Goal: Information Seeking & Learning: Check status

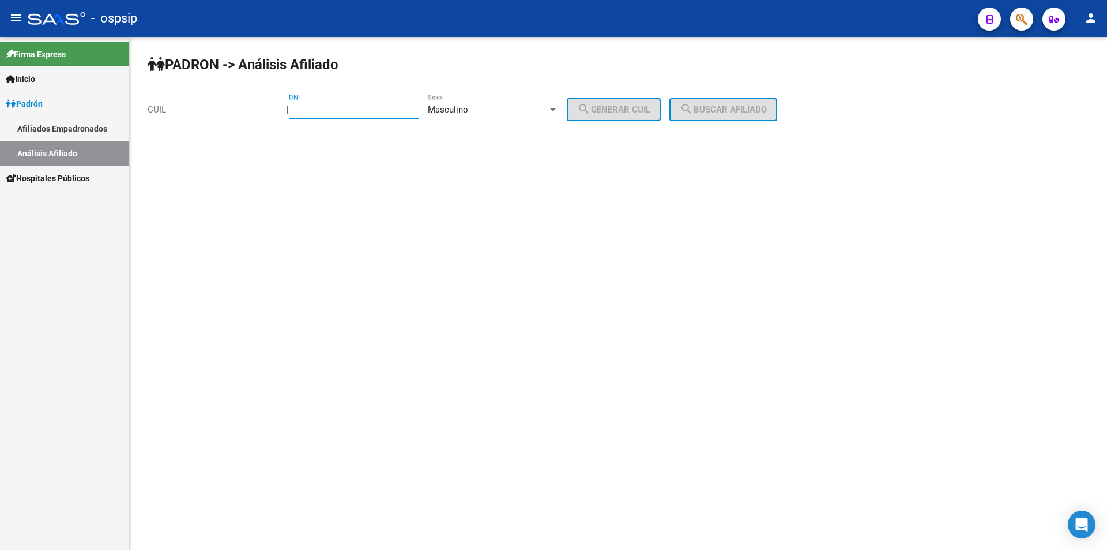
drag, startPoint x: 334, startPoint y: 110, endPoint x: 330, endPoint y: 97, distance: 13.9
click at [333, 108] on input "DNI" at bounding box center [354, 109] width 130 height 10
type input "36226793"
drag, startPoint x: 626, startPoint y: 107, endPoint x: 645, endPoint y: 106, distance: 19.1
click at [626, 107] on span "search Generar CUIL" at bounding box center [613, 109] width 73 height 10
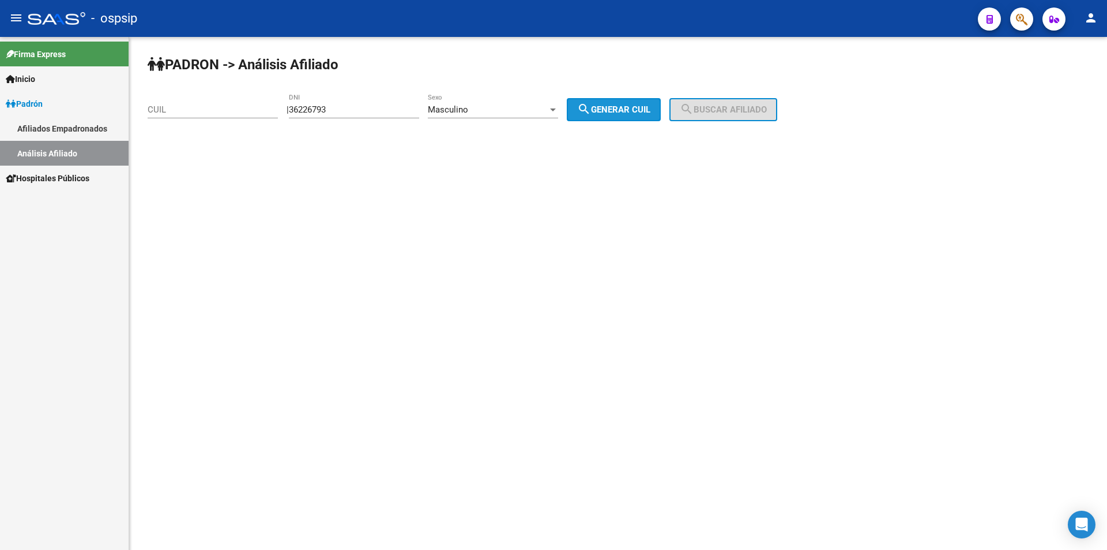
type input "20-36226793-6"
click at [738, 101] on button "search Buscar afiliado" at bounding box center [723, 109] width 108 height 23
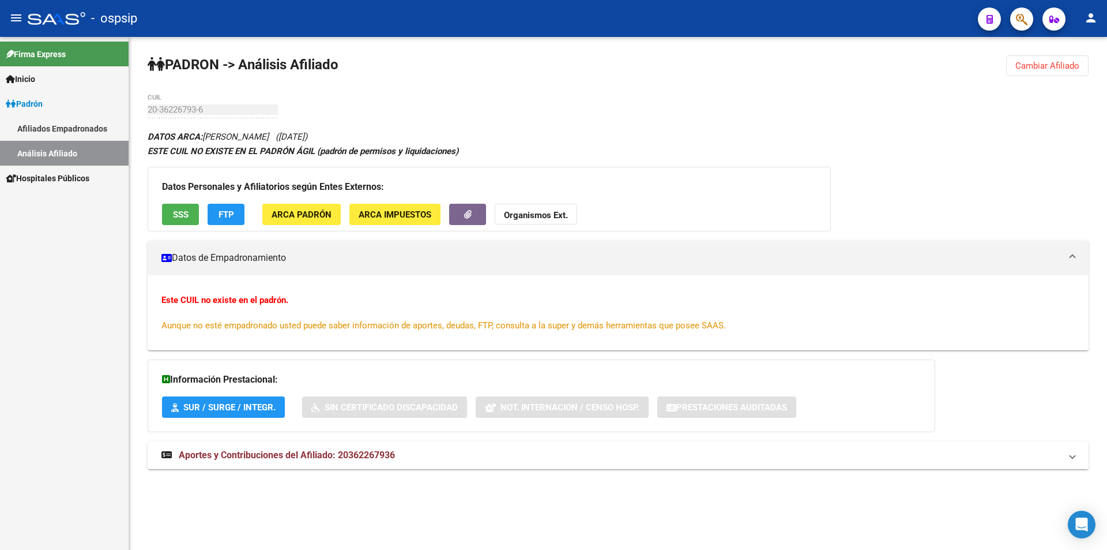
click at [247, 103] on div "20-36226793-6 CUIL" at bounding box center [213, 105] width 130 height 25
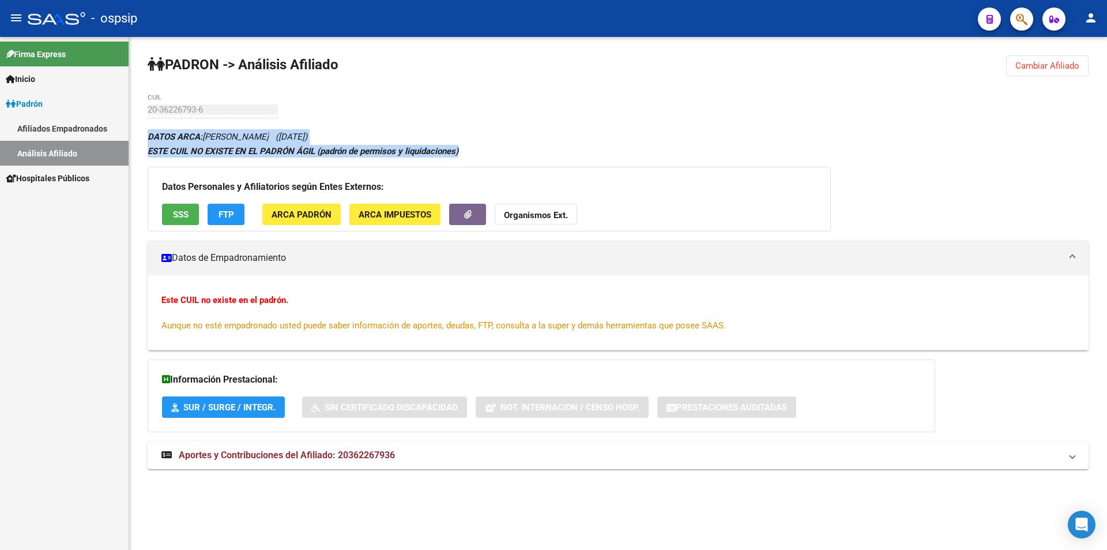
drag, startPoint x: 462, startPoint y: 147, endPoint x: 145, endPoint y: 135, distance: 318.0
click at [145, 135] on div "PADRON -> Análisis Afiliado Cambiar Afiliado 20-36226793-6 CUIL DATOS ARCA: [PE…" at bounding box center [618, 273] width 978 height 472
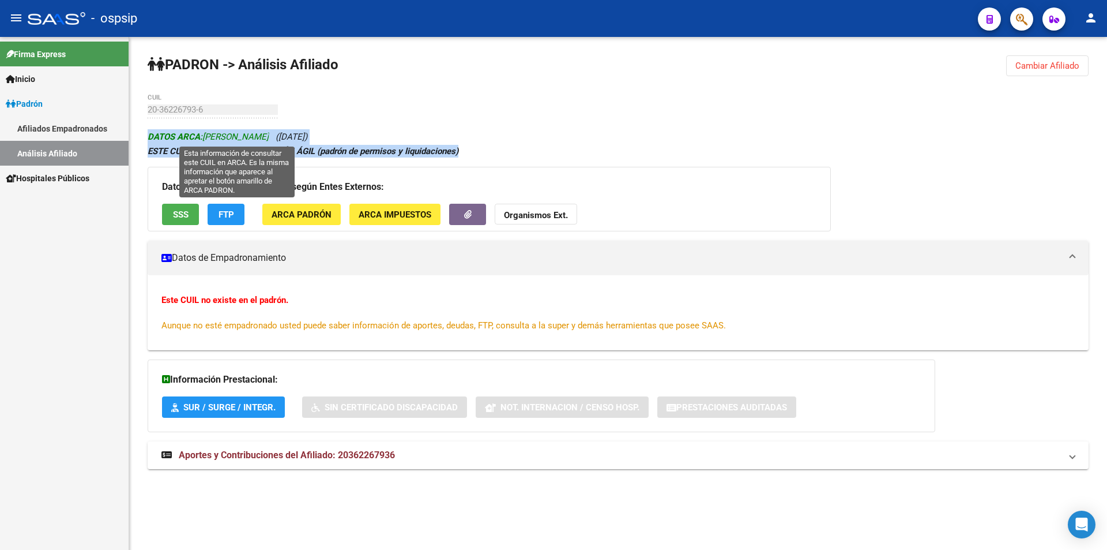
click at [208, 134] on span "DATOS ARCA: [PERSON_NAME]" at bounding box center [208, 136] width 121 height 10
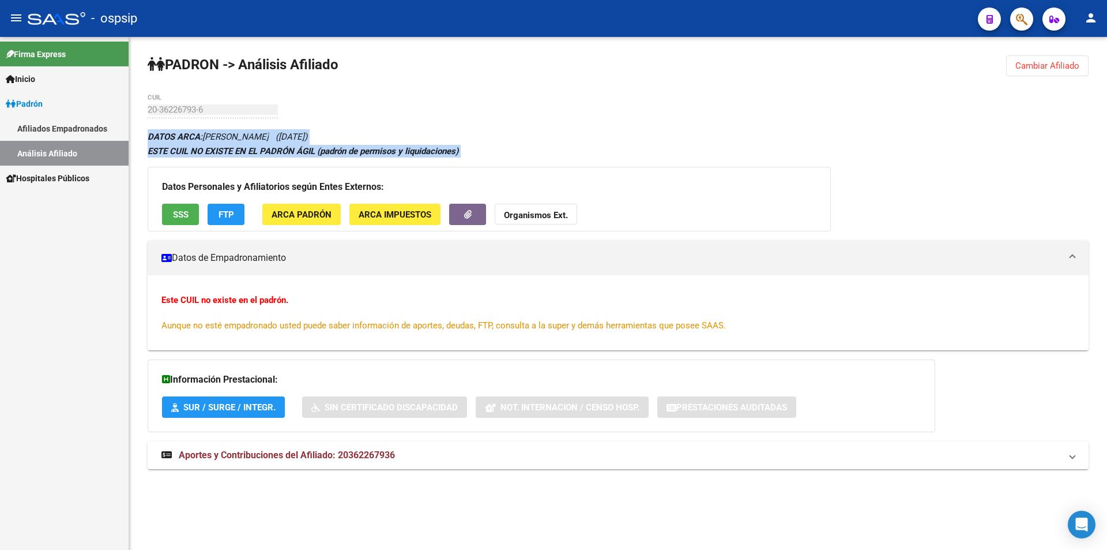
drag, startPoint x: 144, startPoint y: 133, endPoint x: 502, endPoint y: 160, distance: 359.7
click at [502, 160] on div "PADRON -> Análisis Afiliado Cambiar Afiliado 20-36226793-6 CUIL DATOS ARCA: [PE…" at bounding box center [618, 273] width 978 height 472
drag, startPoint x: 499, startPoint y: 153, endPoint x: 490, endPoint y: 153, distance: 9.2
click at [498, 153] on div "ESTE CUIL NO EXISTE EN EL PADRÓN ÁGIL (padrón de permisos y liquidaciones)" at bounding box center [618, 151] width 941 height 13
drag, startPoint x: 488, startPoint y: 149, endPoint x: 483, endPoint y: 149, distance: 5.8
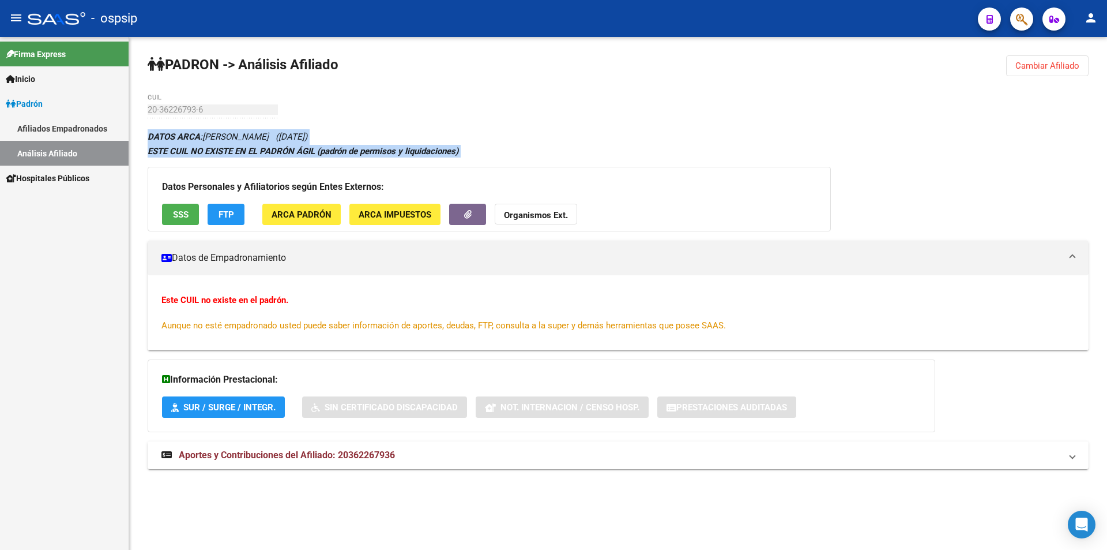
click at [488, 149] on div "ESTE CUIL NO EXISTE EN EL PADRÓN ÁGIL (padrón de permisos y liquidaciones)" at bounding box center [618, 151] width 941 height 13
click at [471, 151] on div "ESTE CUIL NO EXISTE EN EL PADRÓN ÁGIL (padrón de permisos y liquidaciones)" at bounding box center [618, 151] width 941 height 13
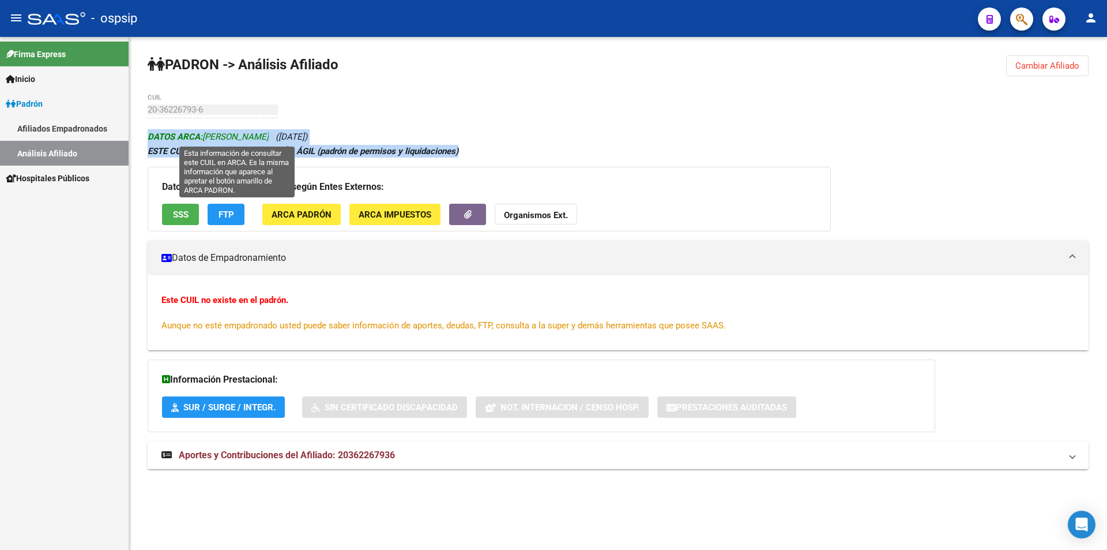
drag, startPoint x: 466, startPoint y: 150, endPoint x: 150, endPoint y: 140, distance: 316.2
click at [150, 140] on div "DATOS ARCA: [PERSON_NAME] ([DATE]) ESTE CUIL NO EXISTE EN EL PADRÓN ÁGIL (padró…" at bounding box center [618, 305] width 941 height 352
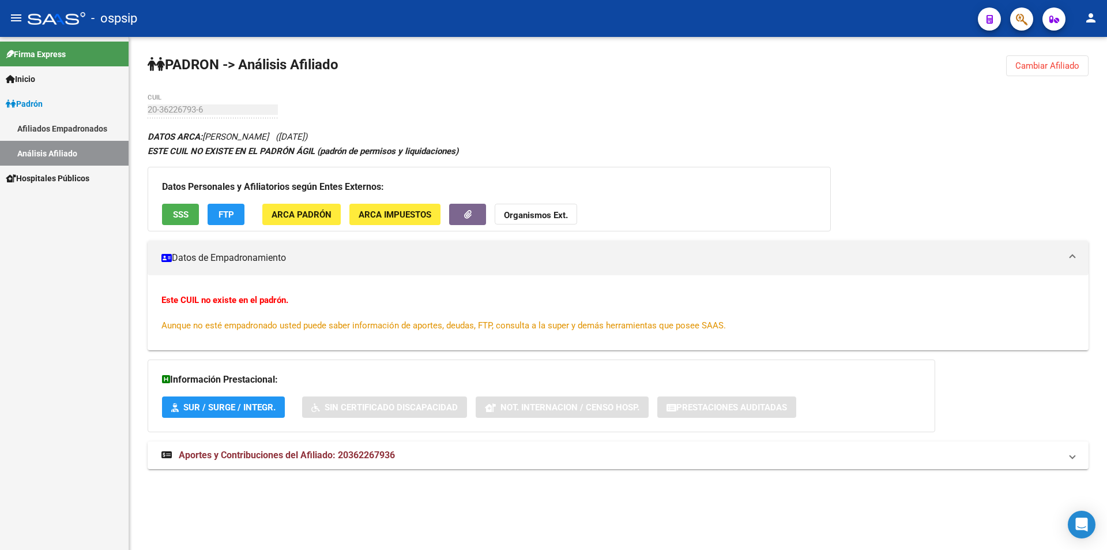
click at [269, 116] on div "20-36226793-6 CUIL" at bounding box center [213, 105] width 130 height 25
drag, startPoint x: 335, startPoint y: 110, endPoint x: 296, endPoint y: 110, distance: 38.6
click at [334, 110] on div "PADRON -> Análisis Afiliado Cambiar Afiliado 20-36226793-6 CUIL DATOS ARCA: [PE…" at bounding box center [618, 273] width 978 height 472
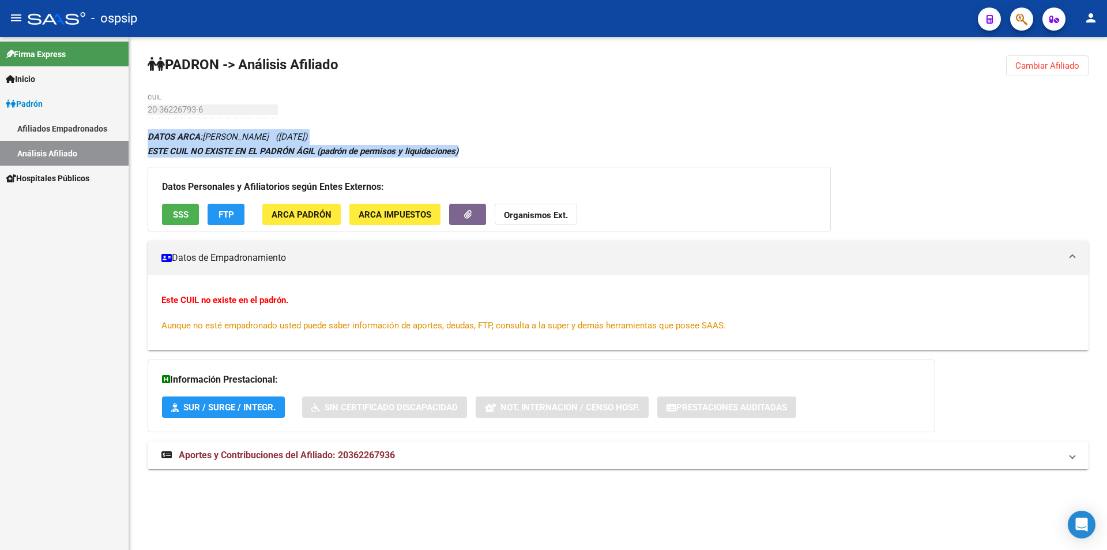
drag, startPoint x: 145, startPoint y: 135, endPoint x: 476, endPoint y: 149, distance: 331.8
click at [476, 149] on div "PADRON -> Análisis Afiliado Cambiar Afiliado 20-36226793-6 CUIL DATOS ARCA: [PE…" at bounding box center [618, 273] width 978 height 472
click at [480, 149] on div "ESTE CUIL NO EXISTE EN EL PADRÓN ÁGIL (padrón de permisos y liquidaciones)" at bounding box center [618, 151] width 941 height 13
drag, startPoint x: 466, startPoint y: 150, endPoint x: 139, endPoint y: 131, distance: 328.1
click at [139, 131] on div "PADRON -> Análisis Afiliado Cambiar Afiliado 20-36226793-6 CUIL DATOS ARCA: [PE…" at bounding box center [618, 273] width 978 height 472
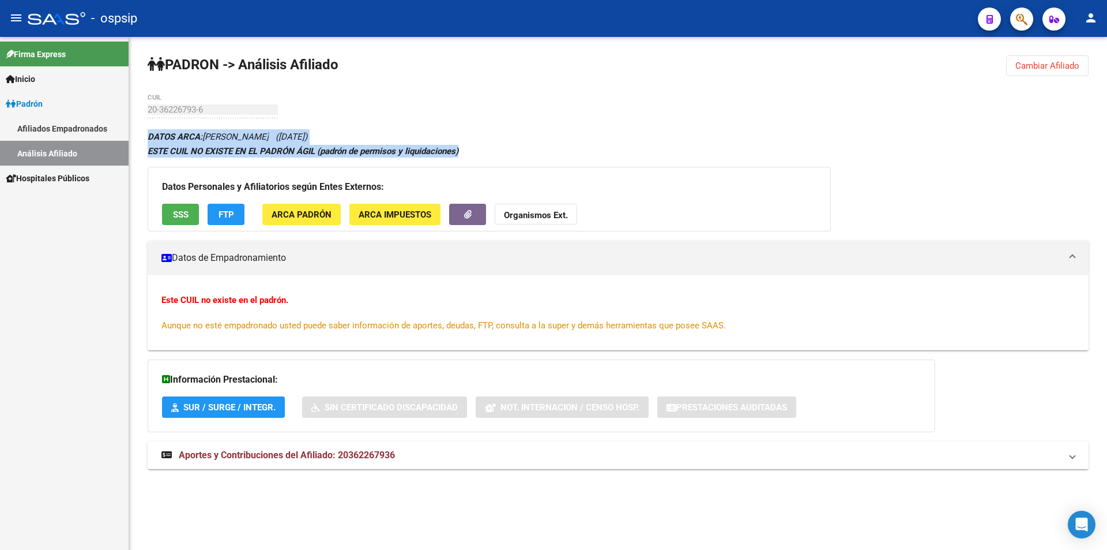
drag, startPoint x: 147, startPoint y: 134, endPoint x: 496, endPoint y: 155, distance: 350.1
click at [496, 155] on div "PADRON -> Análisis Afiliado Cambiar Afiliado 20-36226793-6 CUIL DATOS ARCA: [PE…" at bounding box center [618, 273] width 978 height 472
click at [496, 155] on div "ESTE CUIL NO EXISTE EN EL PADRÓN ÁGIL (padrón de permisos y liquidaciones)" at bounding box center [618, 151] width 941 height 13
drag, startPoint x: 468, startPoint y: 152, endPoint x: 145, endPoint y: 125, distance: 324.0
click at [145, 125] on div "PADRON -> Análisis Afiliado Cambiar Afiliado 20-36226793-6 CUIL DATOS ARCA: [PE…" at bounding box center [618, 273] width 978 height 472
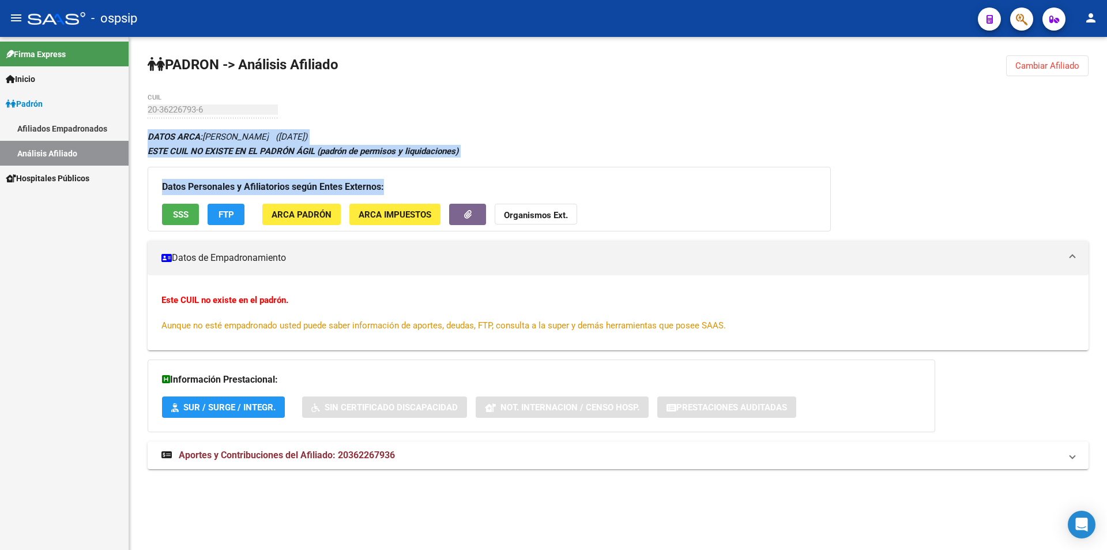
drag, startPoint x: 147, startPoint y: 133, endPoint x: 483, endPoint y: 175, distance: 338.9
click at [483, 175] on div "PADRON -> Análisis Afiliado Cambiar Afiliado 20-36226793-6 CUIL DATOS ARCA: [PE…" at bounding box center [618, 273] width 978 height 472
click at [498, 150] on div "ESTE CUIL NO EXISTE EN EL PADRÓN ÁGIL (padrón de permisos y liquidaciones)" at bounding box center [618, 151] width 941 height 13
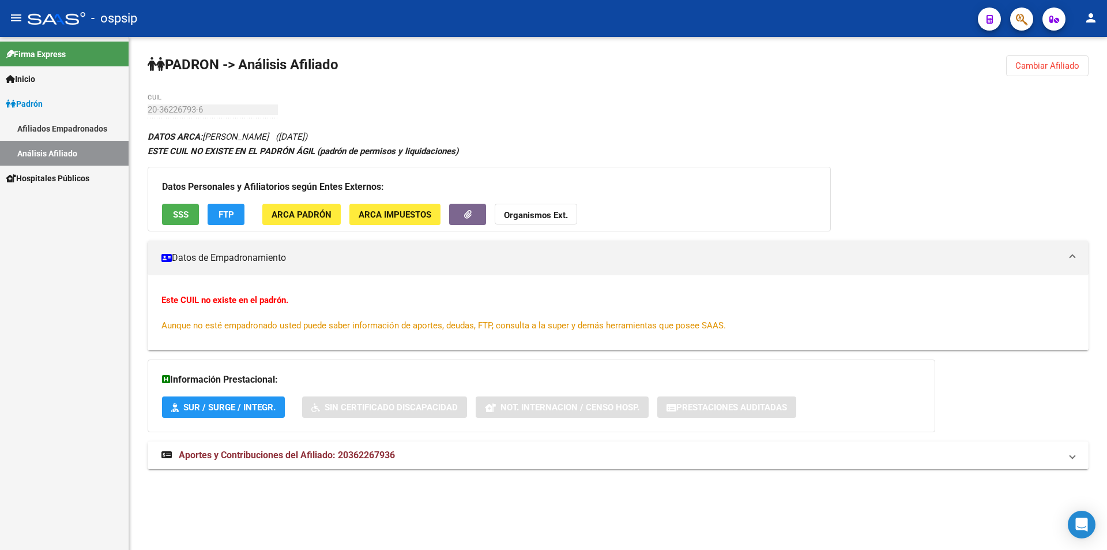
drag, startPoint x: 437, startPoint y: 117, endPoint x: 430, endPoint y: 118, distance: 7.0
click at [435, 118] on div "PADRON -> Análisis Afiliado Cambiar Afiliado 20-36226793-6 CUIL DATOS ARCA: [PE…" at bounding box center [618, 273] width 978 height 472
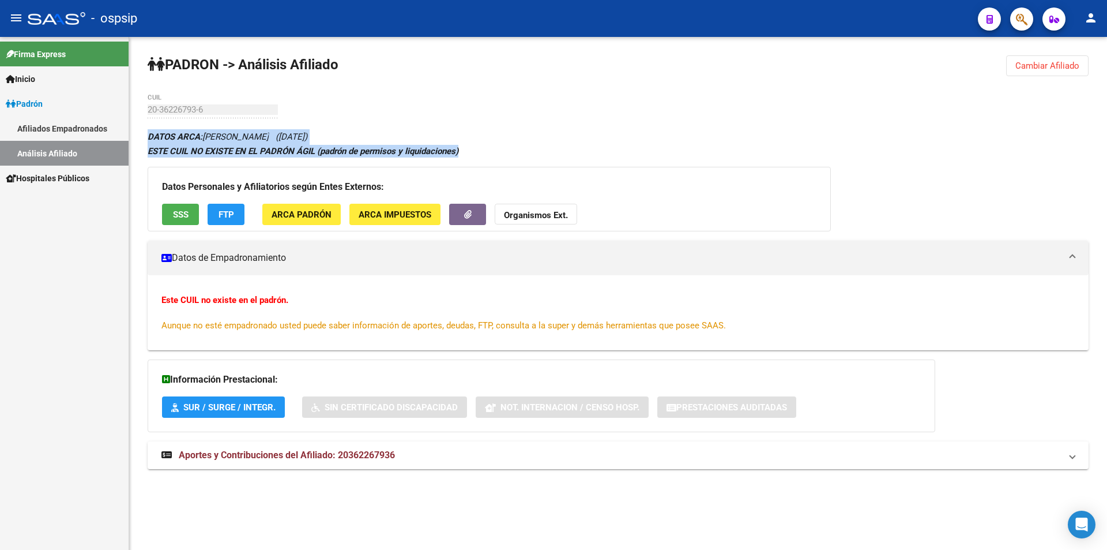
drag, startPoint x: 145, startPoint y: 132, endPoint x: 478, endPoint y: 149, distance: 333.2
click at [478, 149] on div "PADRON -> Análisis Afiliado Cambiar Afiliado 20-36226793-6 CUIL DATOS ARCA: [PE…" at bounding box center [618, 273] width 978 height 472
click at [486, 145] on div "ESTE CUIL NO EXISTE EN EL PADRÓN ÁGIL (padrón de permisos y liquidaciones)" at bounding box center [618, 151] width 941 height 13
drag, startPoint x: 145, startPoint y: 135, endPoint x: 479, endPoint y: 155, distance: 333.9
click at [479, 155] on div "PADRON -> Análisis Afiliado Cambiar Afiliado 20-36226793-6 CUIL DATOS ARCA: [PE…" at bounding box center [618, 273] width 978 height 472
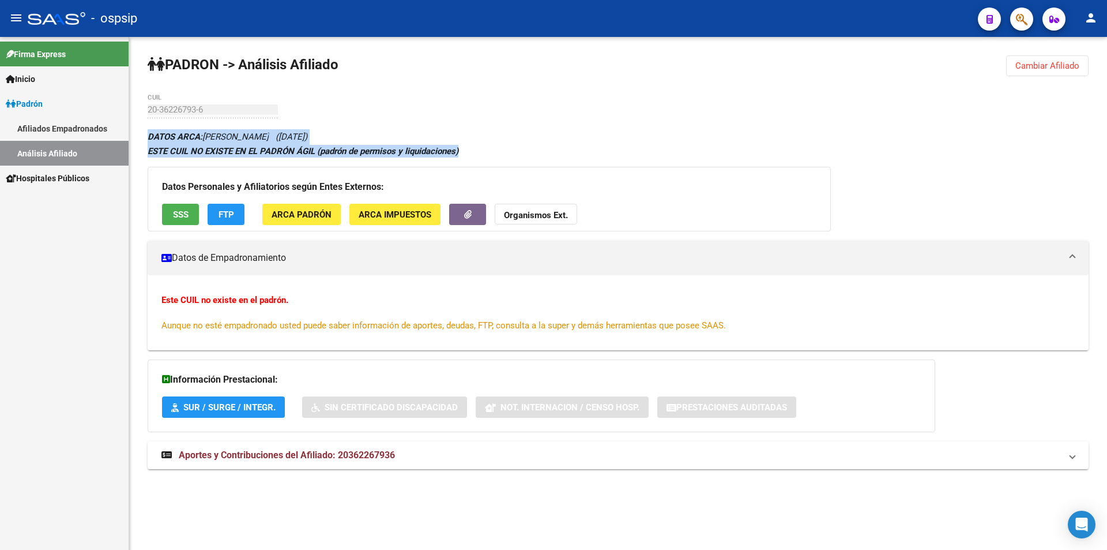
click at [494, 149] on div "ESTE CUIL NO EXISTE EN EL PADRÓN ÁGIL (padrón de permisos y liquidaciones)" at bounding box center [618, 151] width 941 height 13
drag, startPoint x: 468, startPoint y: 151, endPoint x: 137, endPoint y: 127, distance: 331.3
click at [137, 127] on div "PADRON -> Análisis Afiliado Cambiar Afiliado 20-36226793-6 CUIL DATOS ARCA: [PE…" at bounding box center [618, 273] width 978 height 472
click at [296, 101] on div "PADRON -> Análisis Afiliado Cambiar Afiliado 20-36226793-6 CUIL DATOS ARCA: [PE…" at bounding box center [618, 273] width 978 height 472
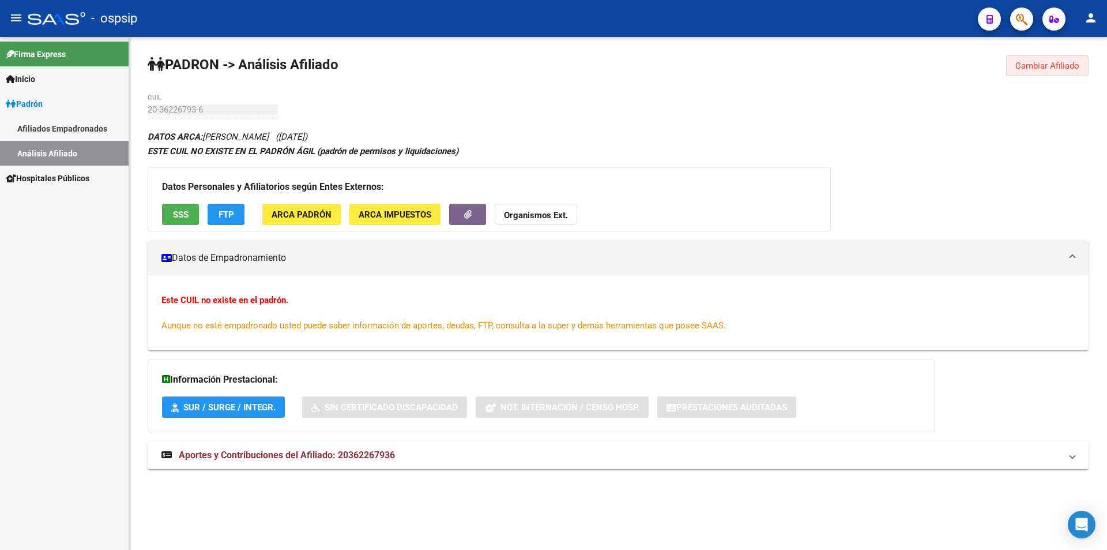
click at [1062, 66] on span "Cambiar Afiliado" at bounding box center [1047, 66] width 64 height 10
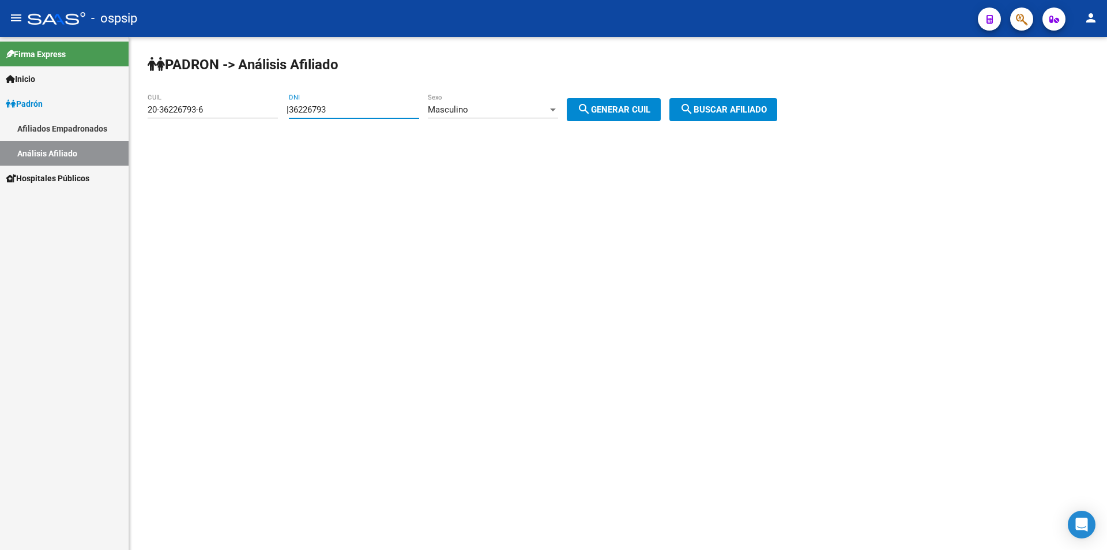
drag, startPoint x: 362, startPoint y: 105, endPoint x: 254, endPoint y: 96, distance: 108.8
click at [249, 104] on app-analisis-afiliado "PADRON -> Análisis Afiliado 20-36226793-6 CUIL | 36226793 DNI Masculino Sexo se…" at bounding box center [467, 109] width 638 height 10
drag, startPoint x: 239, startPoint y: 108, endPoint x: 0, endPoint y: 110, distance: 239.3
click at [0, 110] on mat-sidenav-container "Firma Express Inicio Calendario SSS Instructivos Contacto OS Padrón Afiliados E…" at bounding box center [553, 293] width 1107 height 513
